Goal: Entertainment & Leisure: Consume media (video, audio)

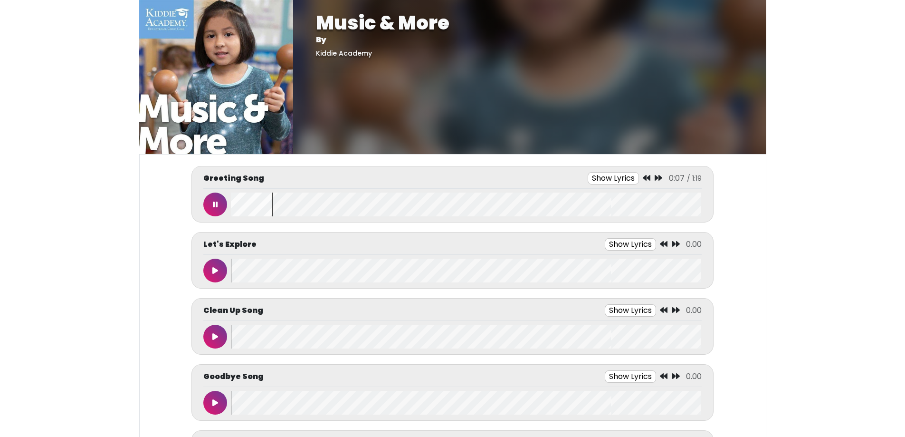
click at [622, 176] on button "Show Lyrics" at bounding box center [613, 178] width 51 height 12
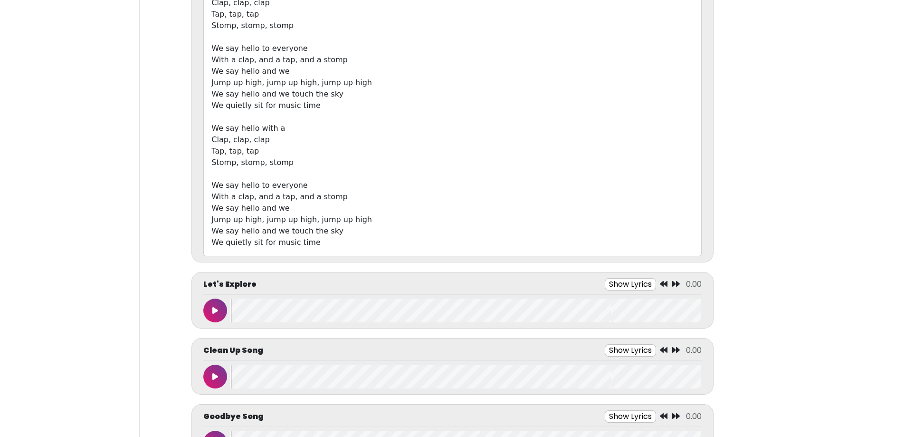
scroll to position [523, 0]
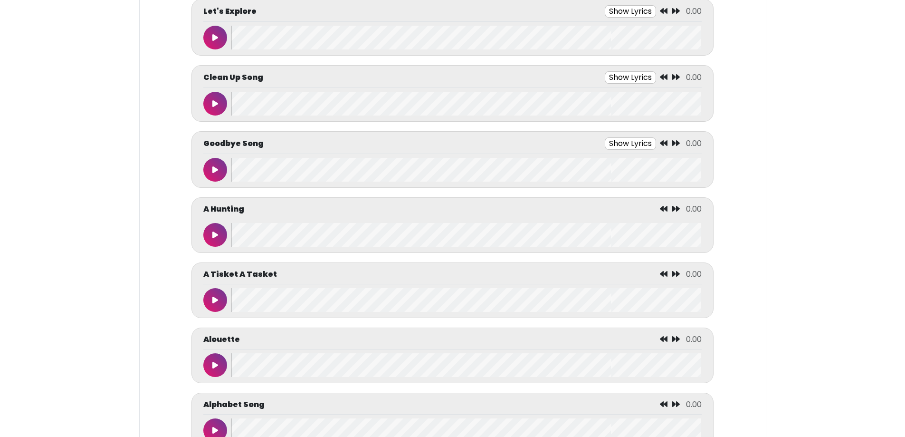
click at [214, 110] on button at bounding box center [215, 104] width 24 height 24
click at [604, 77] on button "Show Lyrics" at bounding box center [613, 77] width 51 height 12
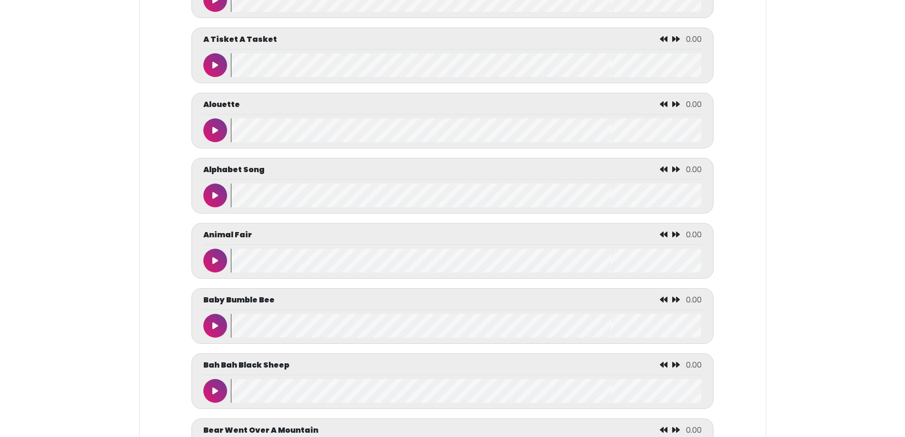
scroll to position [1188, 0]
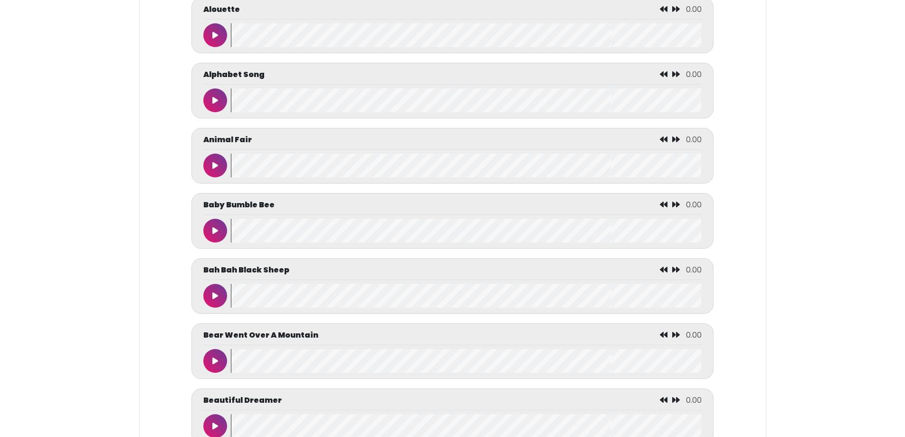
click at [215, 104] on icon at bounding box center [215, 100] width 6 height 8
click at [264, 104] on wave at bounding box center [466, 100] width 471 height 24
click at [283, 106] on wave at bounding box center [466, 100] width 471 height 24
click at [297, 105] on wave at bounding box center [466, 100] width 471 height 24
click at [313, 105] on wave at bounding box center [466, 100] width 471 height 24
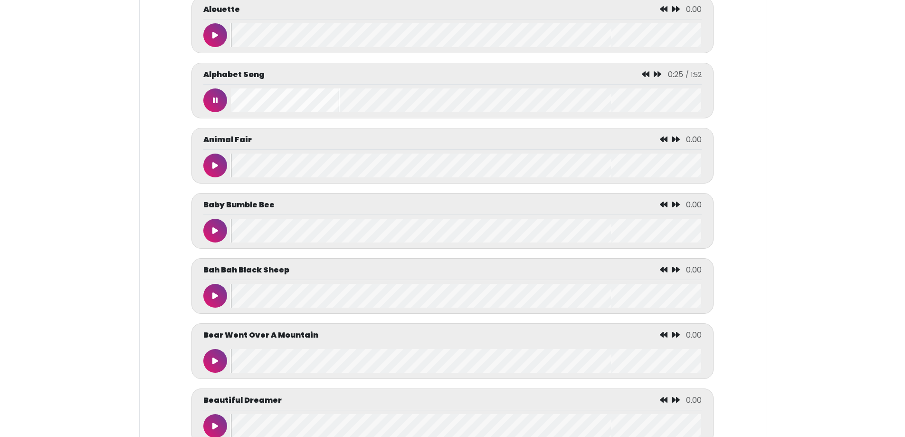
click at [347, 104] on wave at bounding box center [466, 100] width 471 height 24
click at [215, 165] on icon at bounding box center [215, 166] width 6 height 8
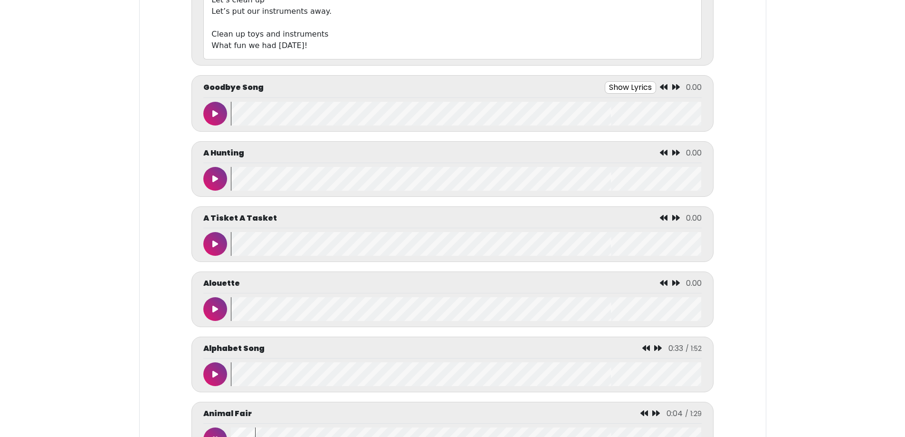
scroll to position [951, 0]
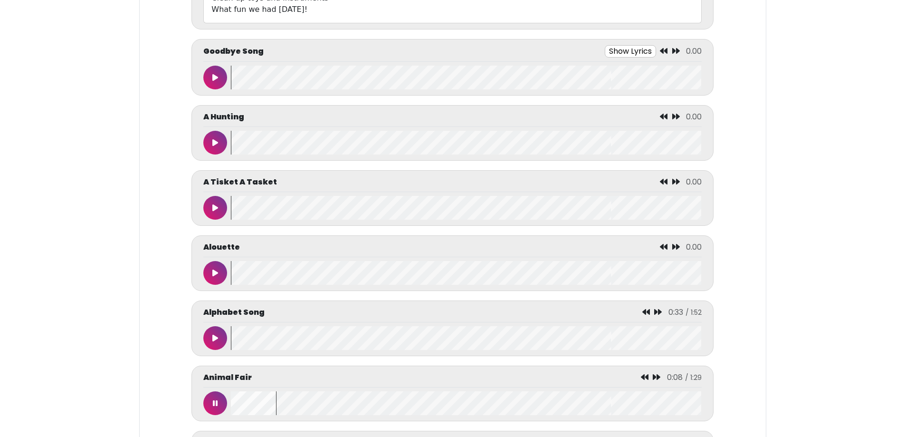
click at [207, 147] on button at bounding box center [215, 143] width 24 height 24
click at [262, 140] on wave at bounding box center [466, 143] width 471 height 24
click at [312, 143] on wave at bounding box center [466, 143] width 471 height 24
click at [219, 212] on button at bounding box center [215, 208] width 24 height 24
click at [298, 212] on wave at bounding box center [466, 208] width 471 height 24
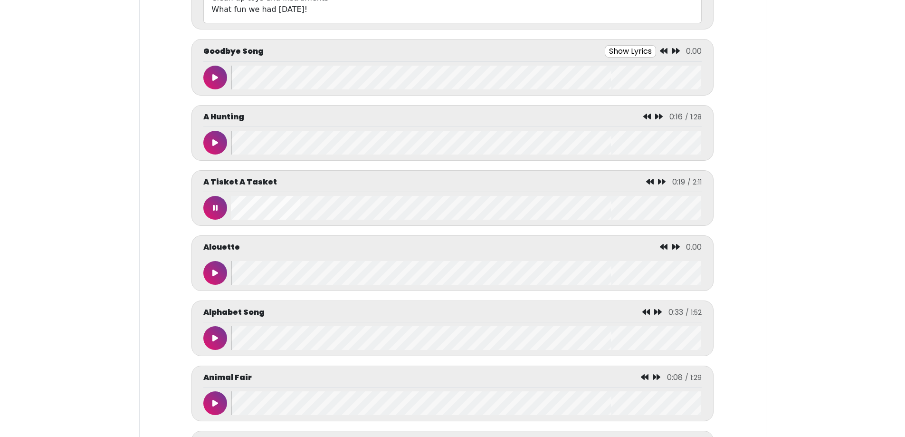
click at [349, 215] on wave at bounding box center [466, 208] width 471 height 24
click at [398, 212] on wave at bounding box center [466, 208] width 471 height 24
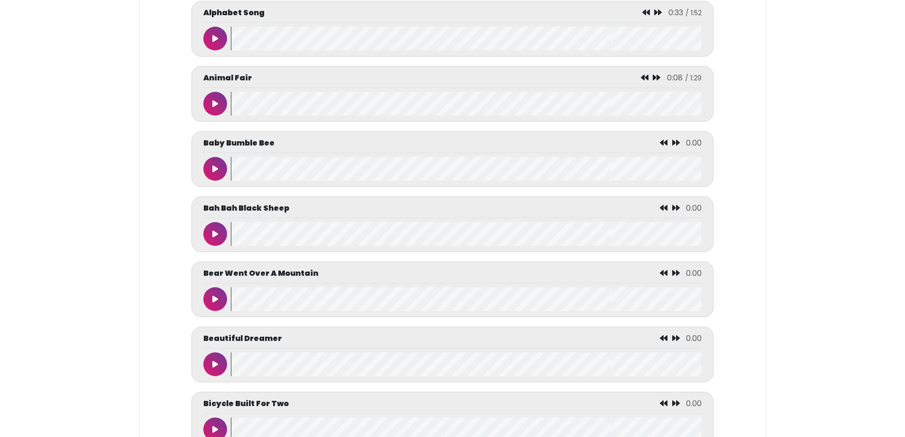
scroll to position [1378, 0]
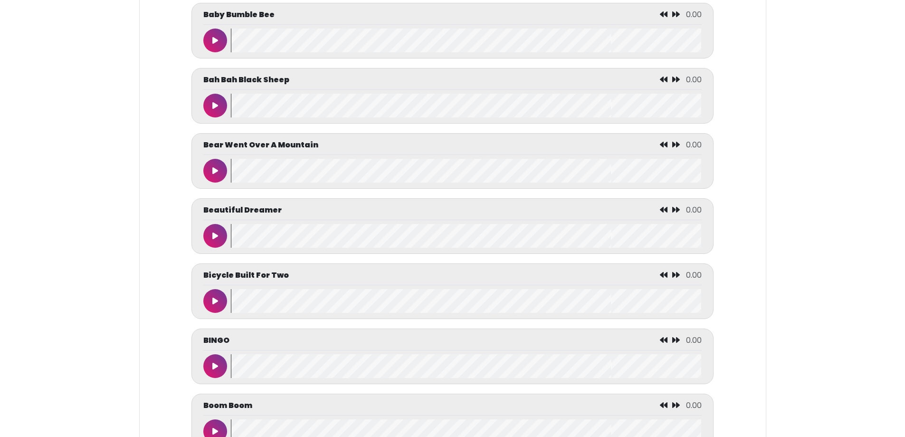
click at [216, 245] on button at bounding box center [215, 236] width 24 height 24
click at [300, 236] on wave at bounding box center [466, 236] width 471 height 24
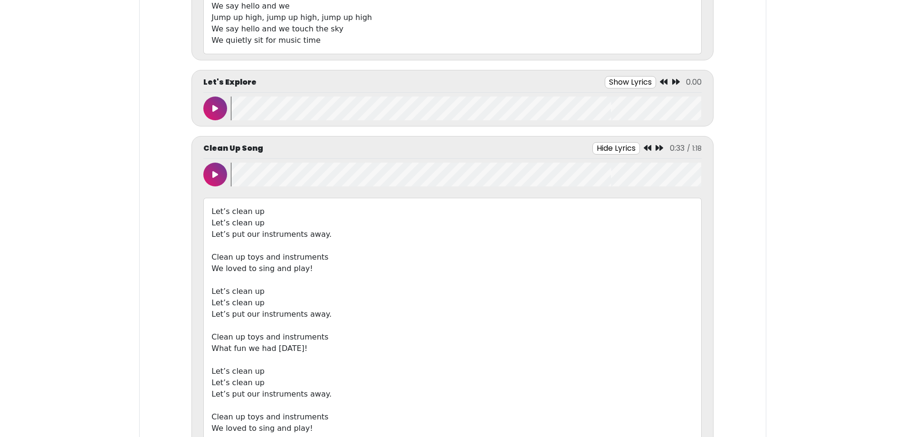
scroll to position [570, 0]
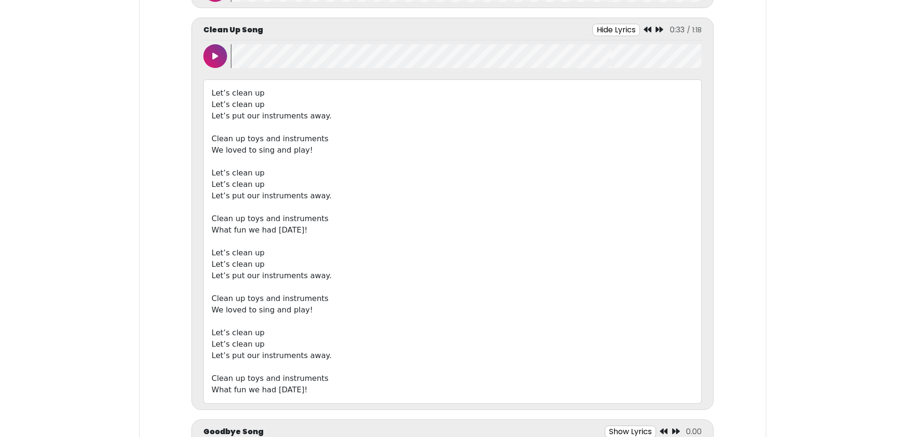
click at [610, 31] on button "Hide Lyrics" at bounding box center [617, 30] width 48 height 12
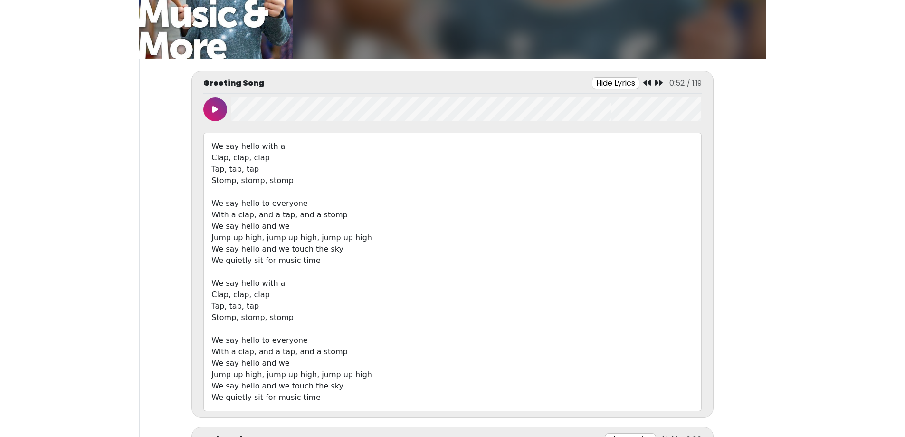
scroll to position [48, 0]
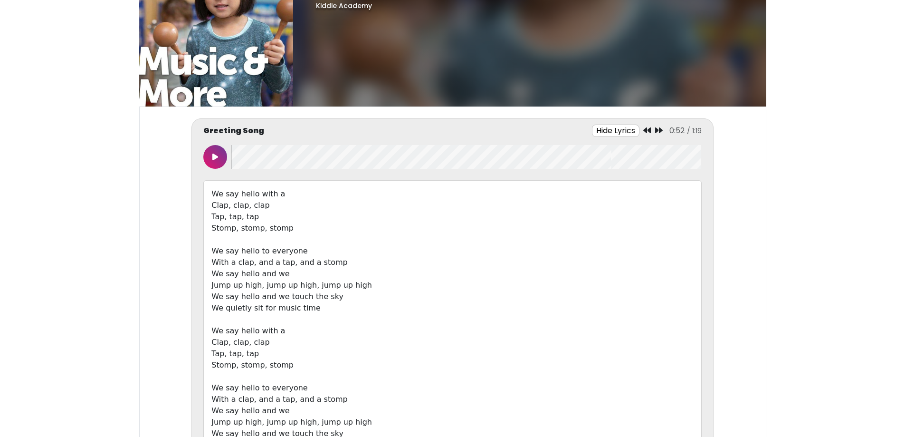
click at [623, 129] on button "Hide Lyrics" at bounding box center [616, 131] width 48 height 12
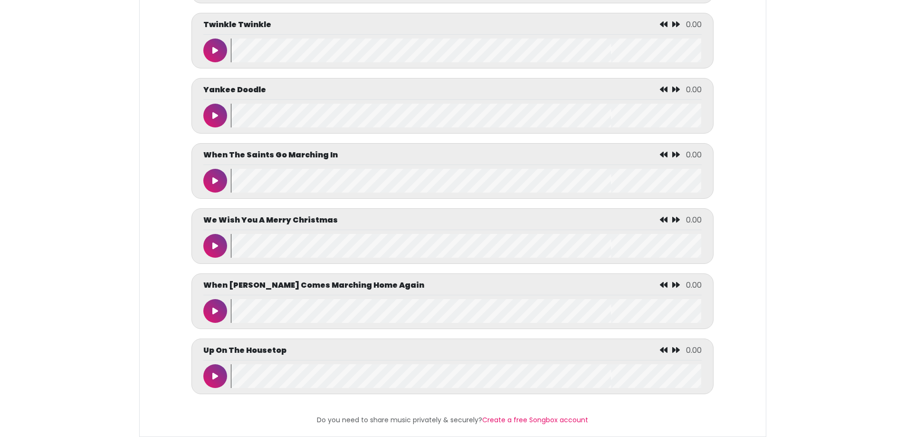
scroll to position [4691, 0]
click at [221, 242] on button at bounding box center [215, 246] width 24 height 24
click at [216, 178] on button at bounding box center [215, 181] width 24 height 24
click at [216, 245] on button at bounding box center [215, 246] width 24 height 24
click at [328, 169] on wave at bounding box center [466, 181] width 471 height 24
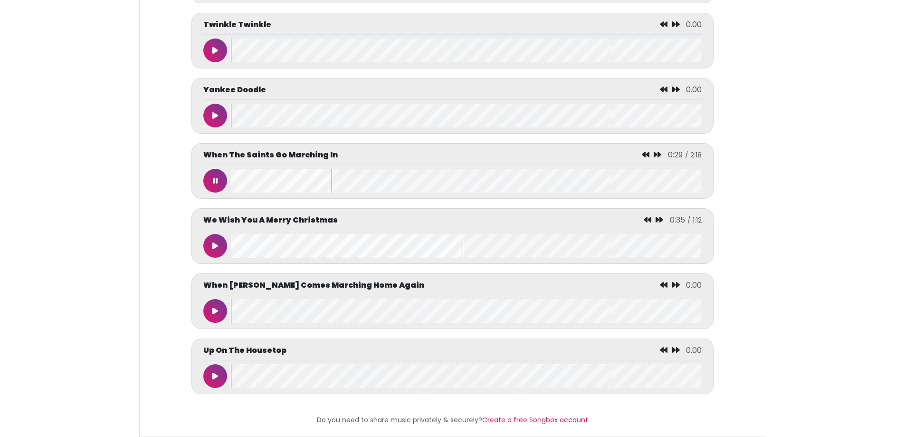
click at [459, 172] on wave at bounding box center [466, 181] width 471 height 24
click at [219, 171] on button at bounding box center [215, 181] width 24 height 24
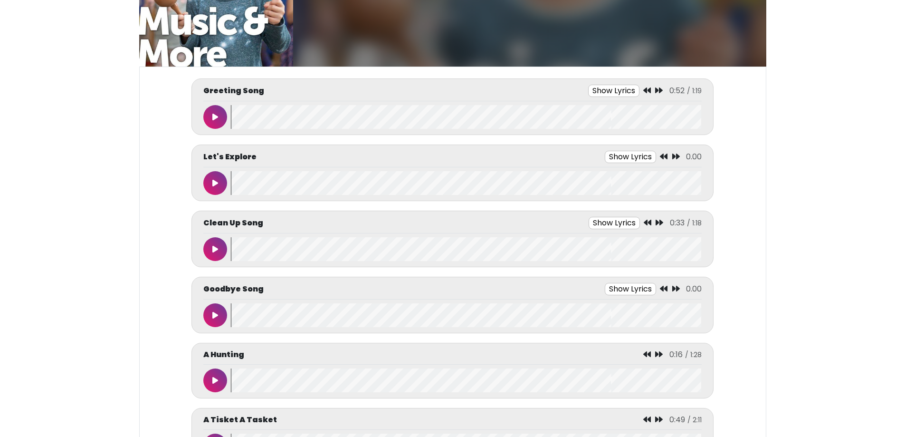
scroll to position [0, 0]
